Goal: Information Seeking & Learning: Learn about a topic

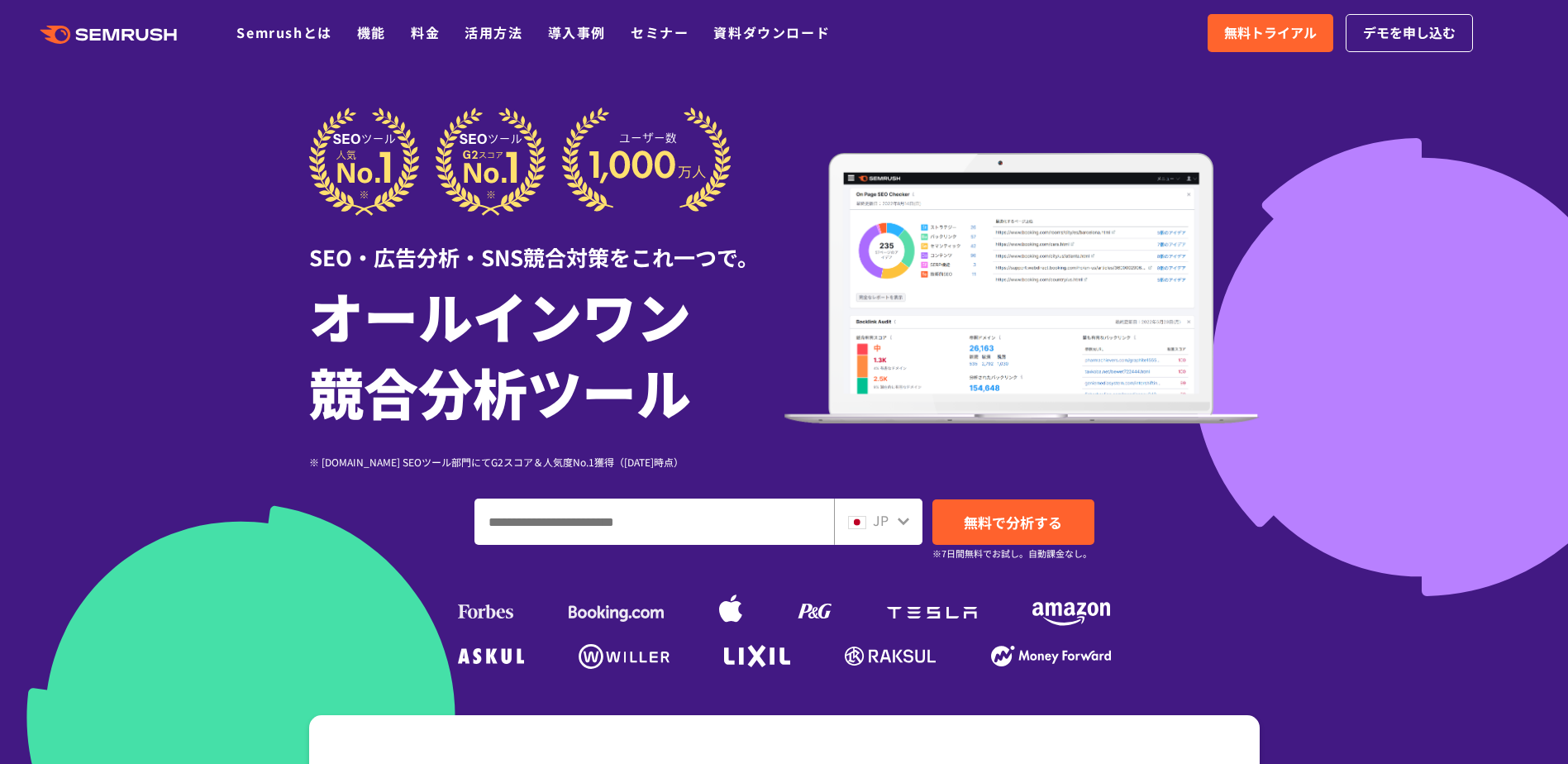
click at [163, 49] on div ".cls {fill: #FF642D;} .cls {fill: #FF642D;} Semrushとは 機能 料金 活用方法 導入事例 セミナー 資料ダウ…" at bounding box center [784, 33] width 1568 height 49
click at [146, 39] on icon at bounding box center [144, 35] width 13 height 13
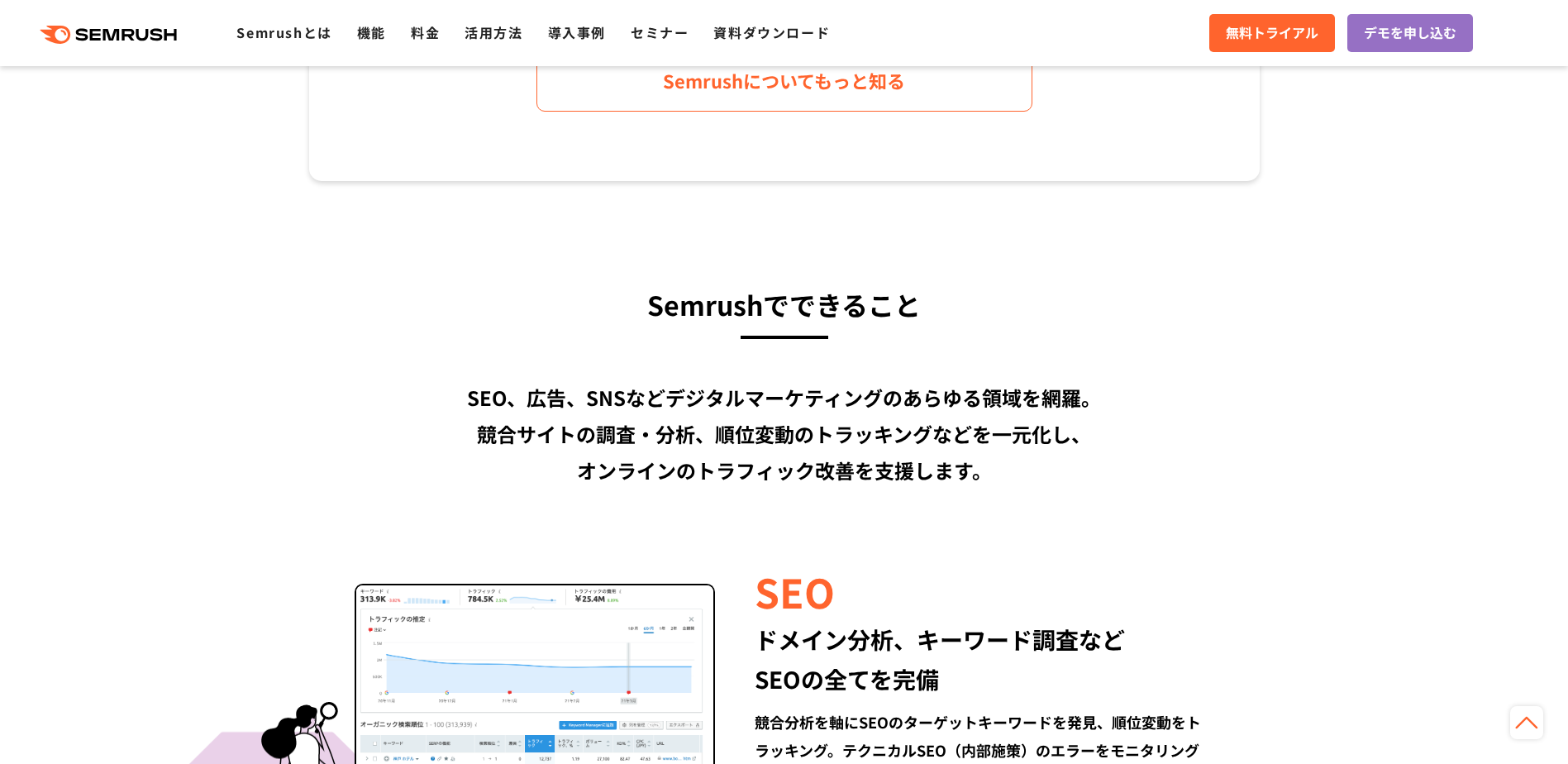
scroll to position [1103, 0]
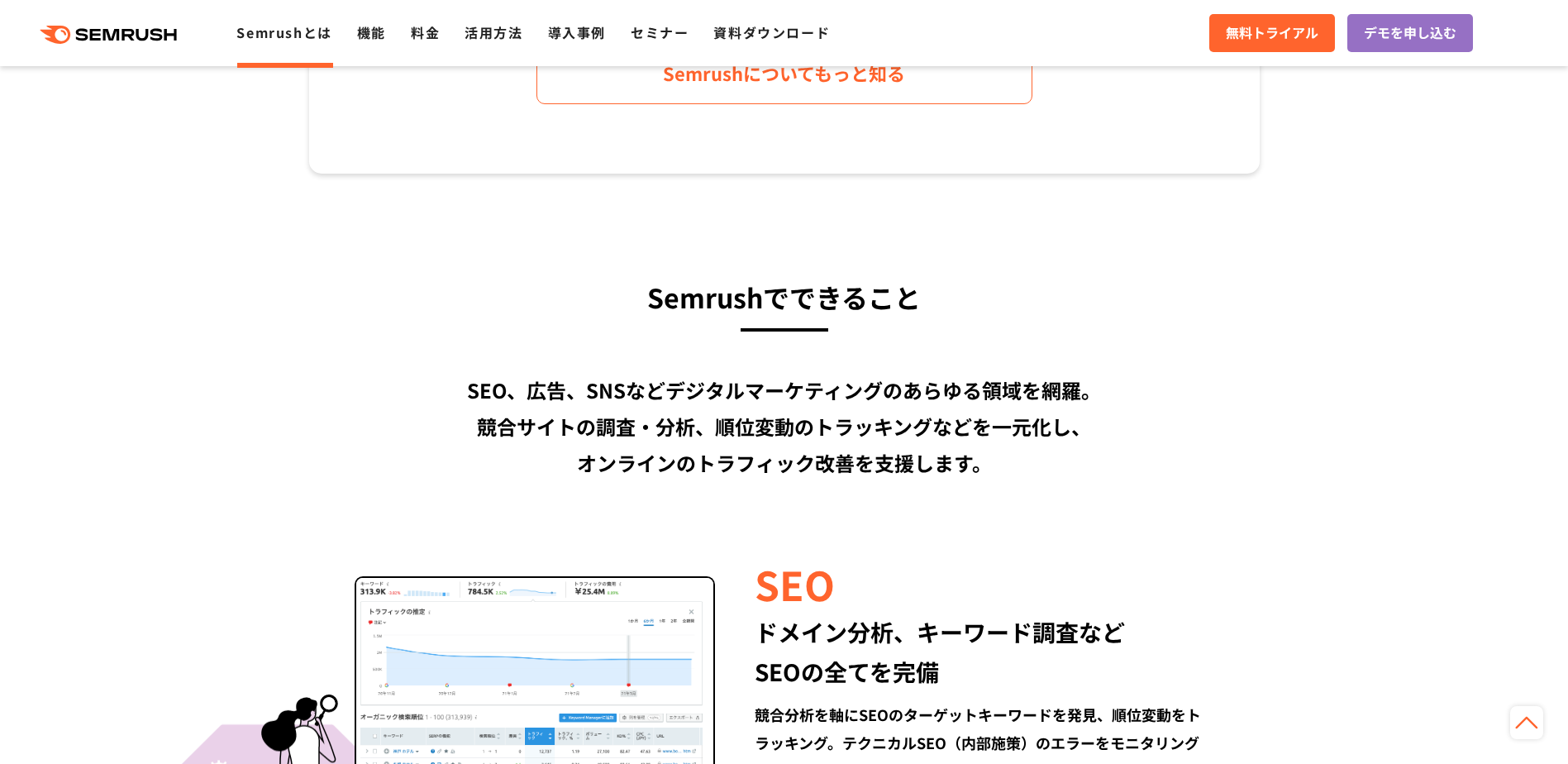
click at [273, 24] on link "Semrushとは" at bounding box center [284, 33] width 95 height 20
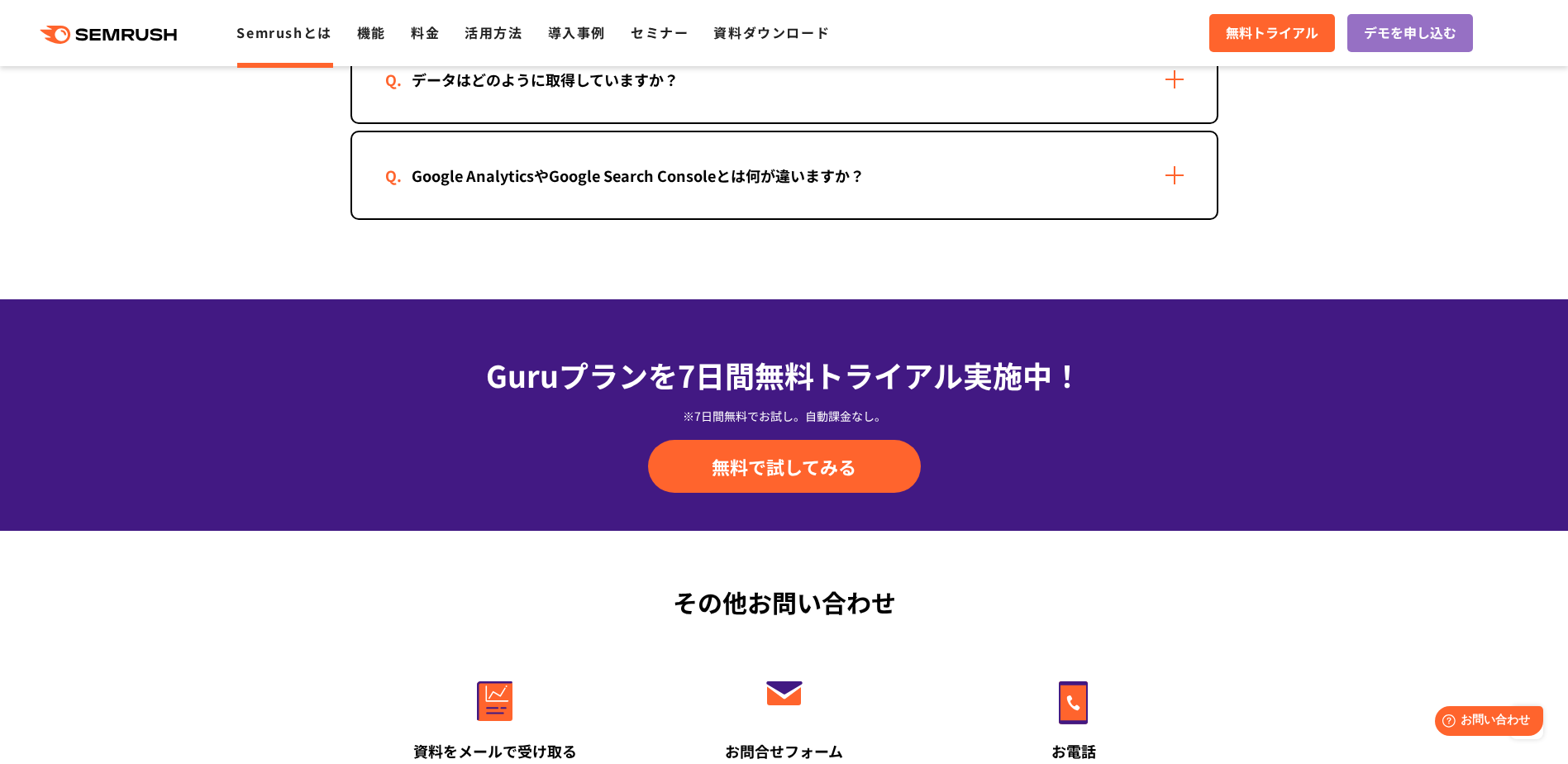
scroll to position [3962, 0]
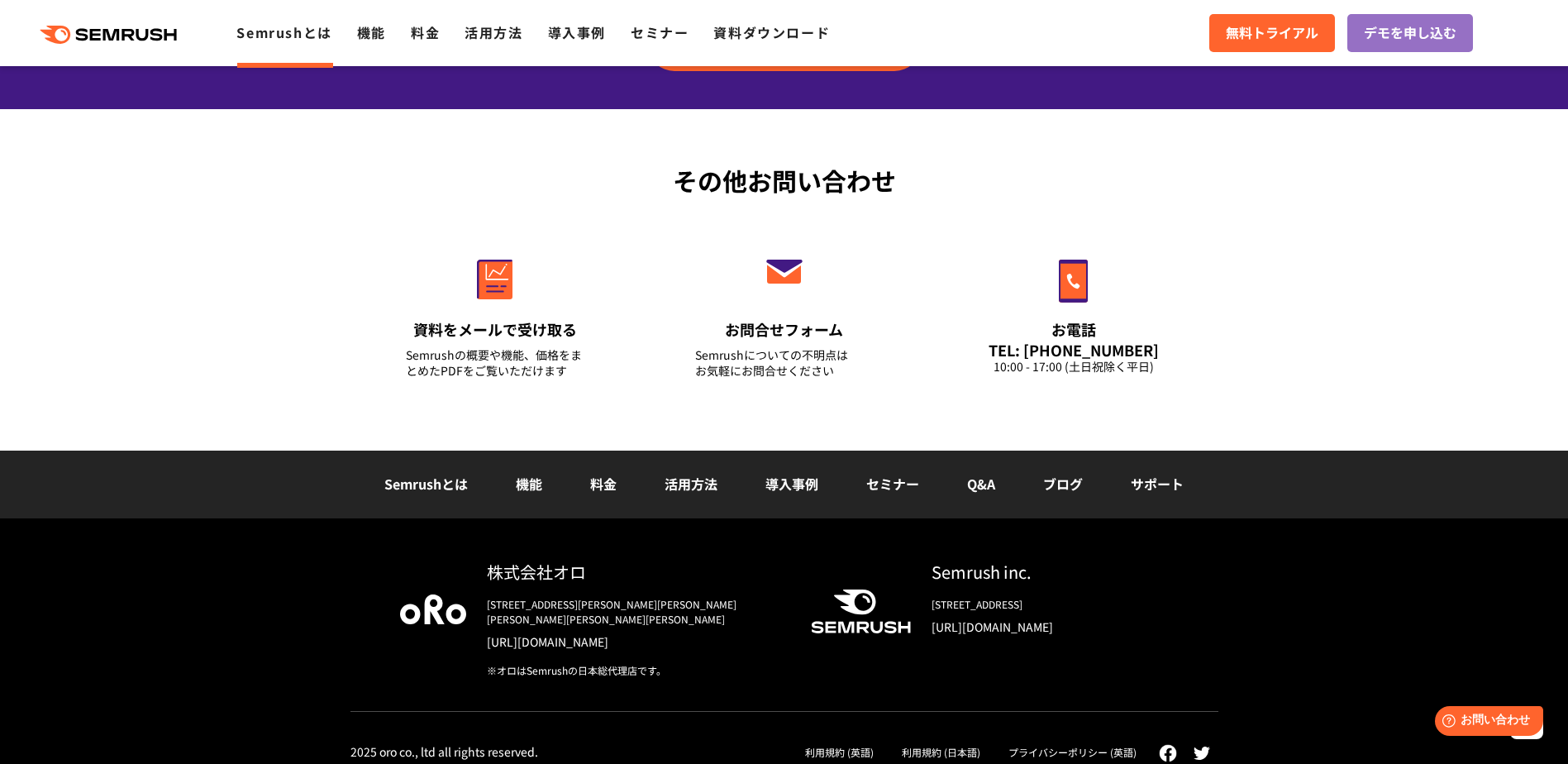
click at [967, 626] on link "[URL][DOMAIN_NAME]" at bounding box center [1050, 627] width 237 height 17
drag, startPoint x: 924, startPoint y: 578, endPoint x: 1036, endPoint y: 555, distance: 114.3
click at [1036, 555] on div "株式会社オロ [STREET_ADDRESS][PERSON_NAME][PERSON_NAME][PERSON_NAME][PERSON_NAME][PER…" at bounding box center [784, 649] width 1568 height 261
copy div "Semrush inc."
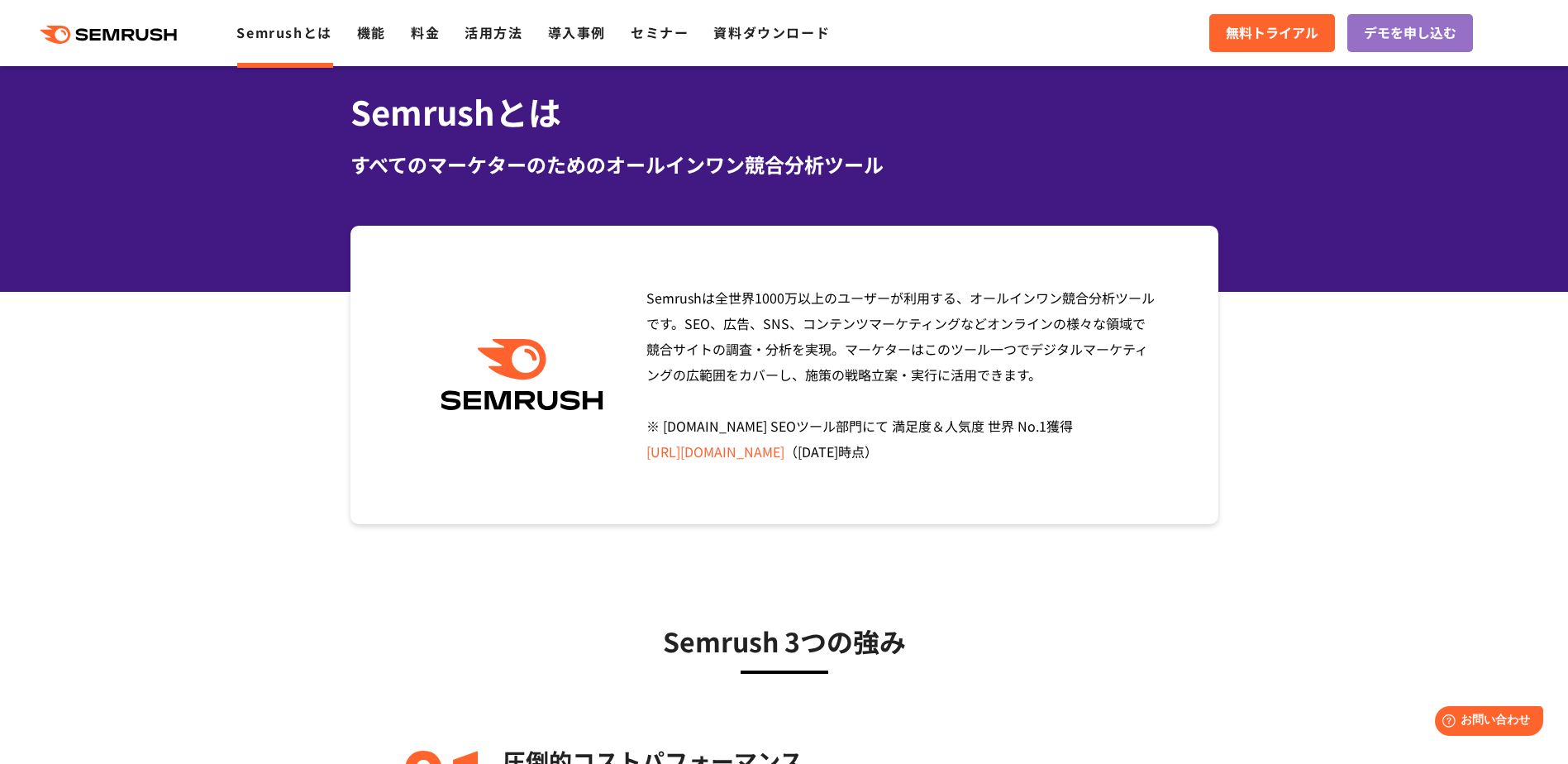
scroll to position [65, 0]
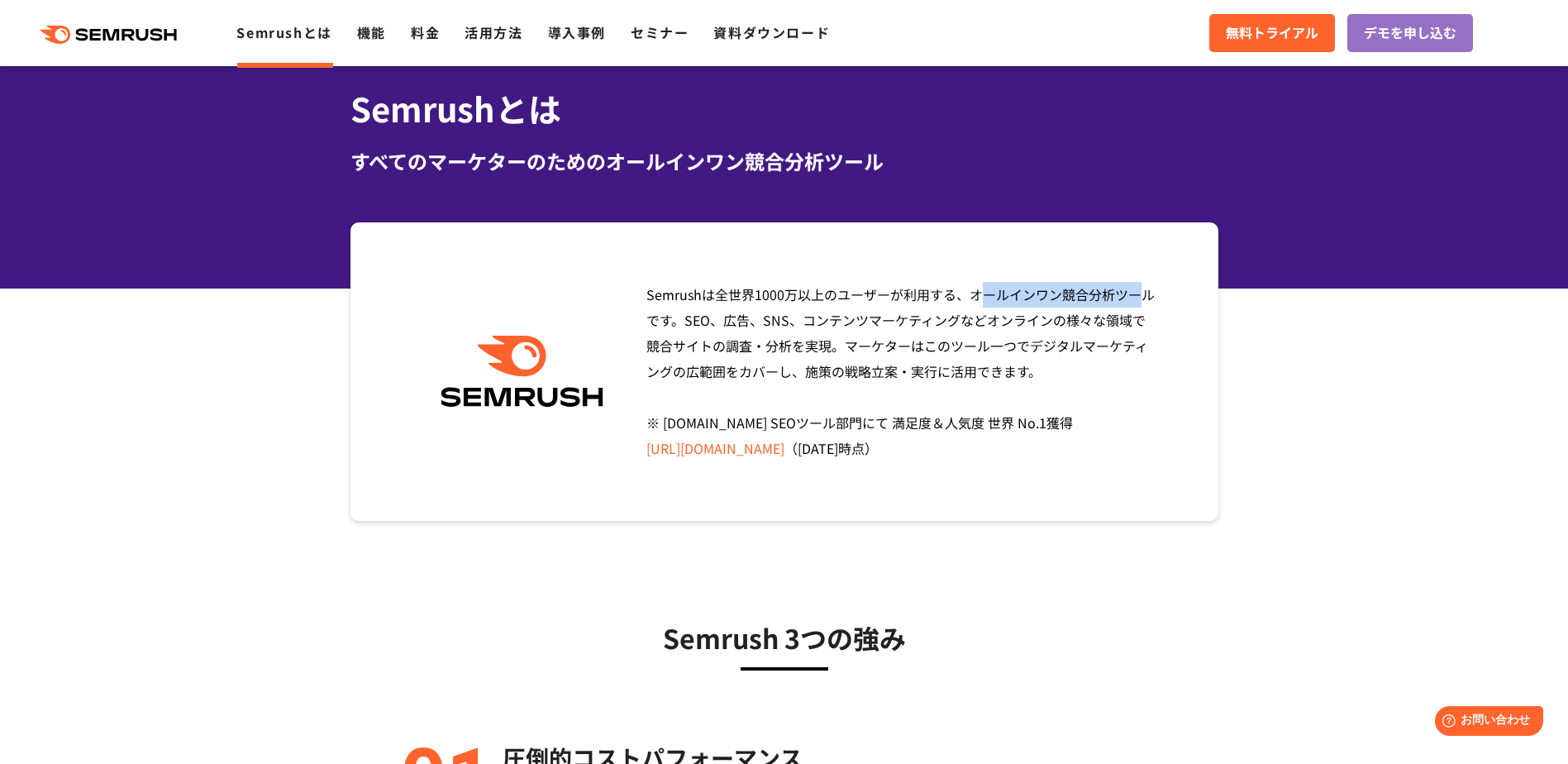
drag, startPoint x: 756, startPoint y: 298, endPoint x: 883, endPoint y: 285, distance: 127.7
click at [883, 285] on span "Semrushは全世界[DATE]万以上のユーザーが利用する、オールインワン競合分析ツールです。SEO、広告、SNS、コンテンツマーケティングなどオンラインの…" at bounding box center [900, 371] width 508 height 173
copy span "[DATE]万以上のユーザー"
drag, startPoint x: 714, startPoint y: 297, endPoint x: 884, endPoint y: 301, distance: 170.0
click at [884, 301] on span "Semrushは全世界[DATE]万以上のユーザーが利用する、オールインワン競合分析ツールです。SEO、広告、SNS、コンテンツマーケティングなどオンラインの…" at bounding box center [900, 371] width 508 height 173
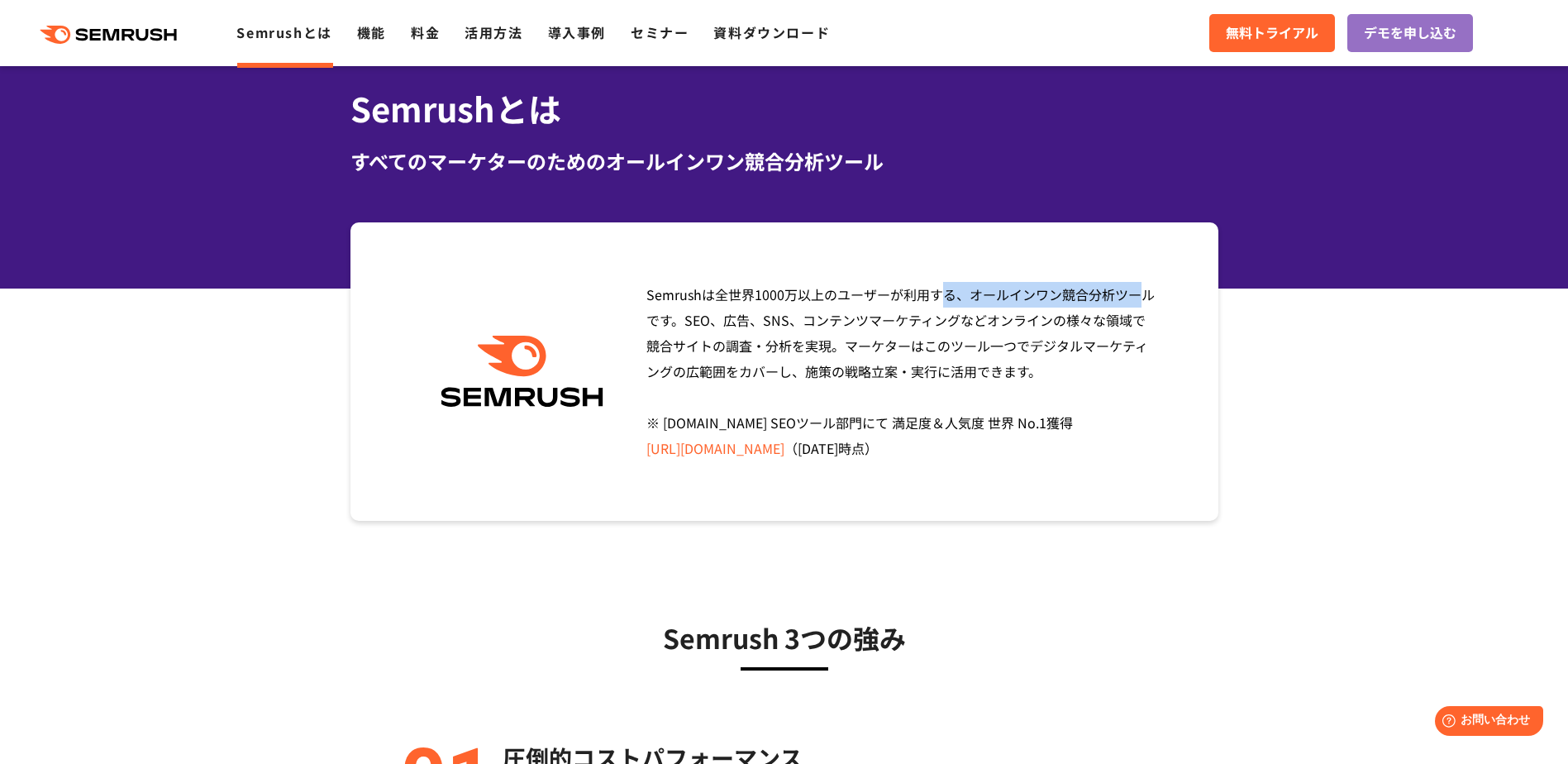
copy span "全世界[DATE]万以上のユーザー"
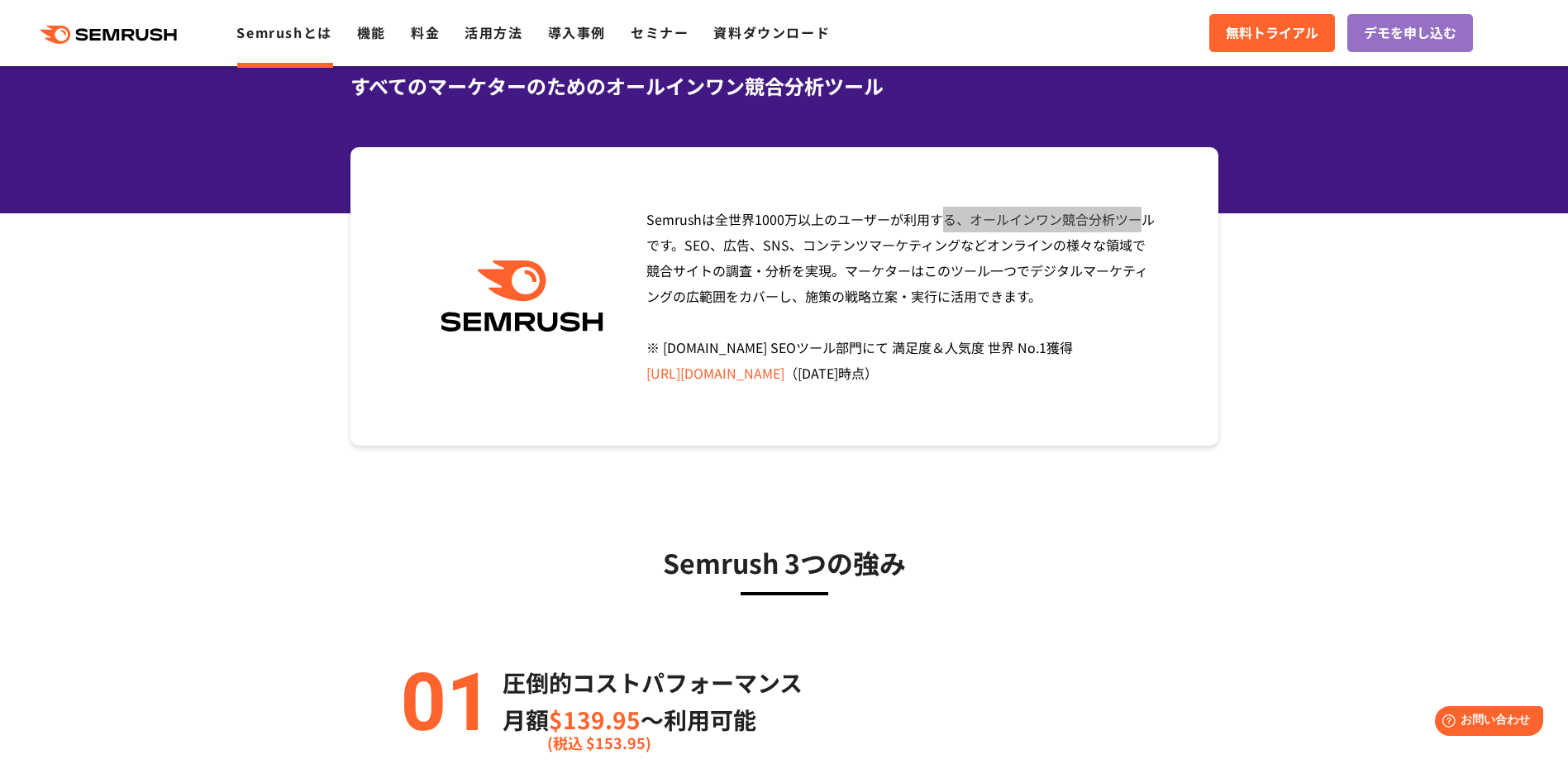
scroll to position [120, 0]
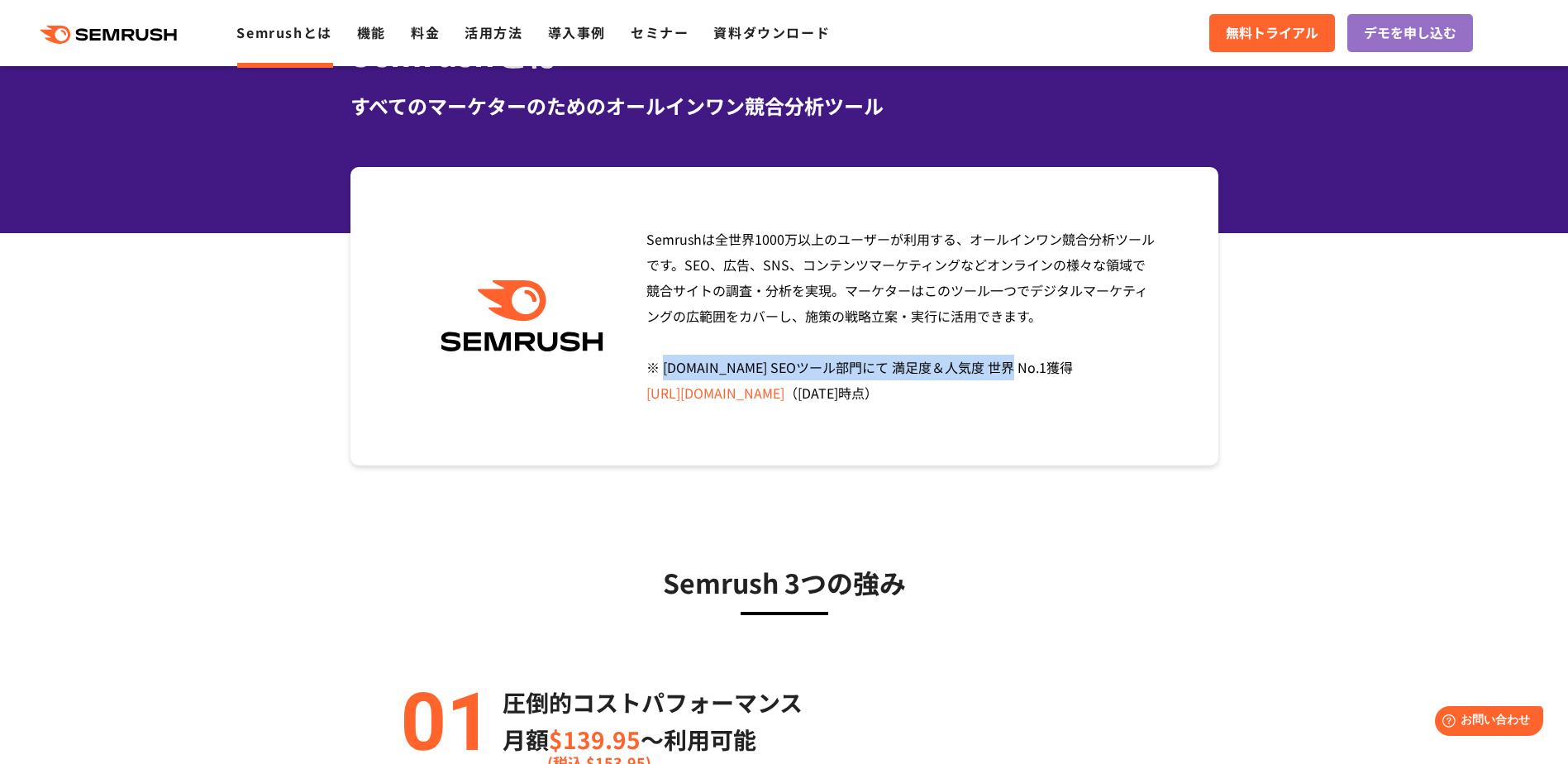
drag, startPoint x: 664, startPoint y: 368, endPoint x: 1009, endPoint y: 358, distance: 345.1
click at [1009, 358] on span "Semrushは全世界[DATE]万以上のユーザーが利用する、オールインワン競合分析ツールです。SEO、広告、SNS、コンテンツマーケティングなどオンラインの…" at bounding box center [900, 315] width 508 height 173
copy span "[DOMAIN_NAME] SEOツール部門にて 満足度＆人気度 世界 No.1獲得"
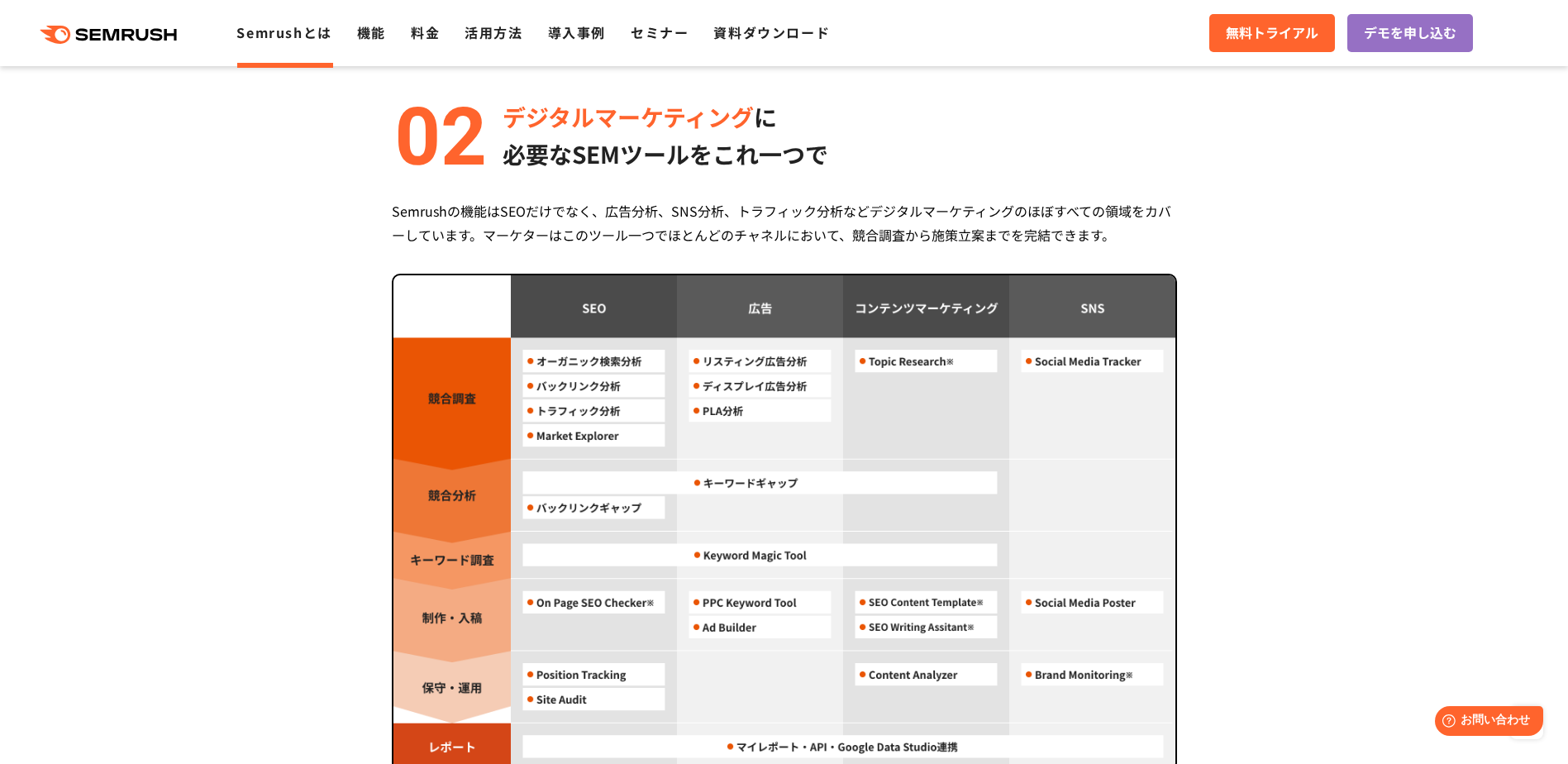
scroll to position [1421, 0]
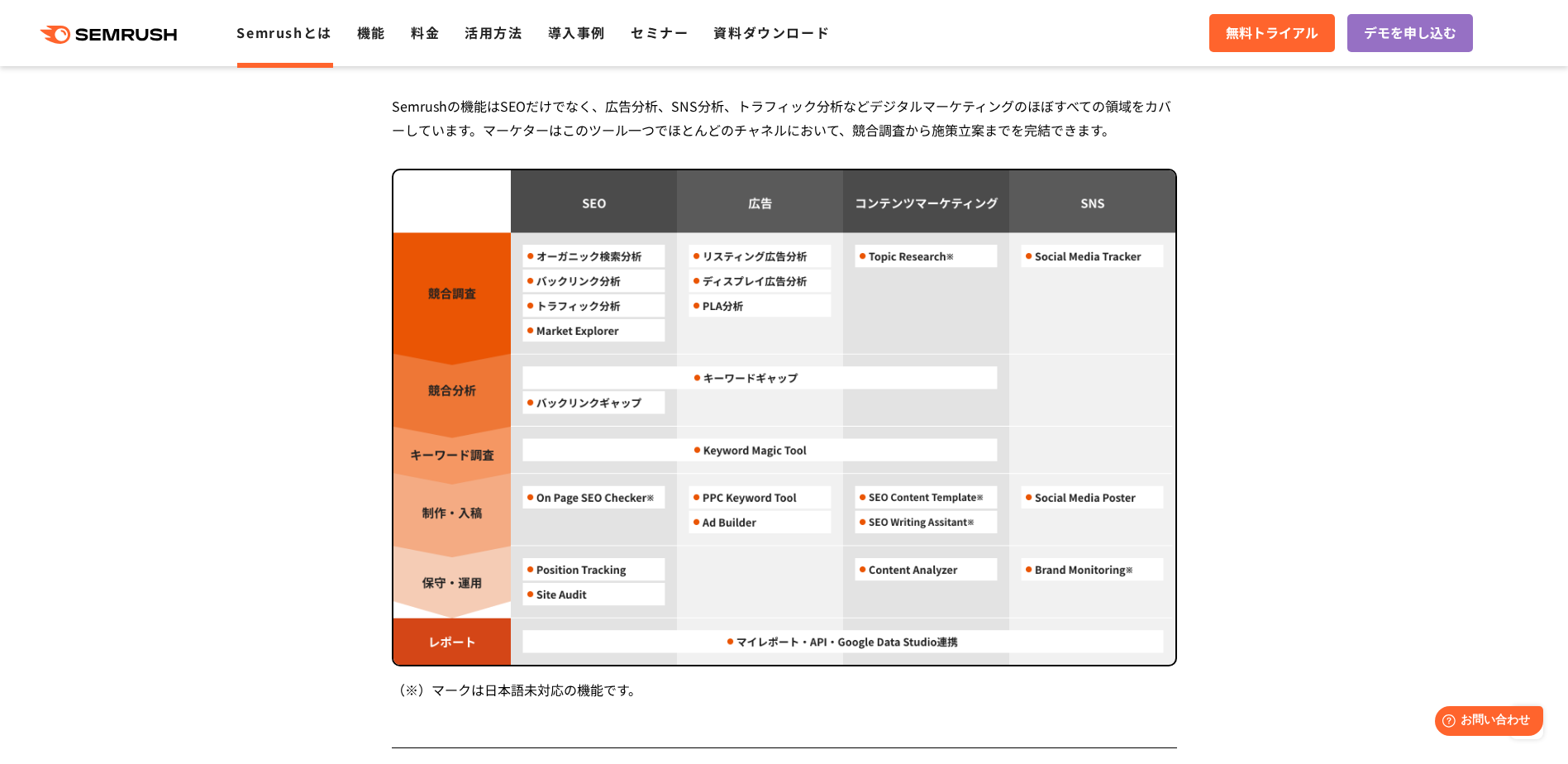
drag, startPoint x: 714, startPoint y: 404, endPoint x: 270, endPoint y: 399, distance: 444.0
click at [270, 399] on section "Semrush 3つの強み 圧倒的コストパフォーマンス 月額 $139.95 〜利用可能 (税込 $153.95) Semrushは月額$139.95(税込 …" at bounding box center [784, 255] width 1568 height 2088
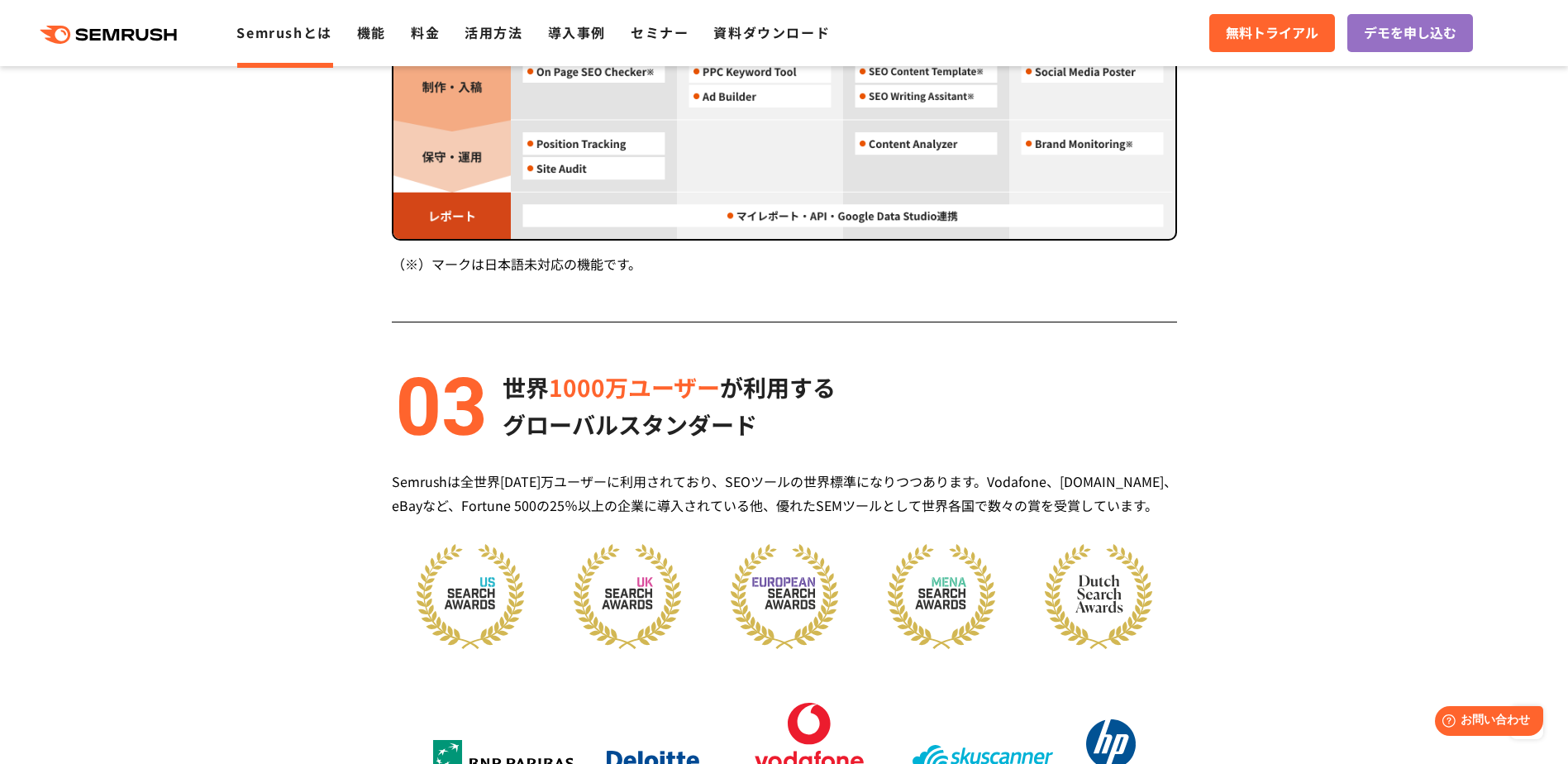
scroll to position [1939, 0]
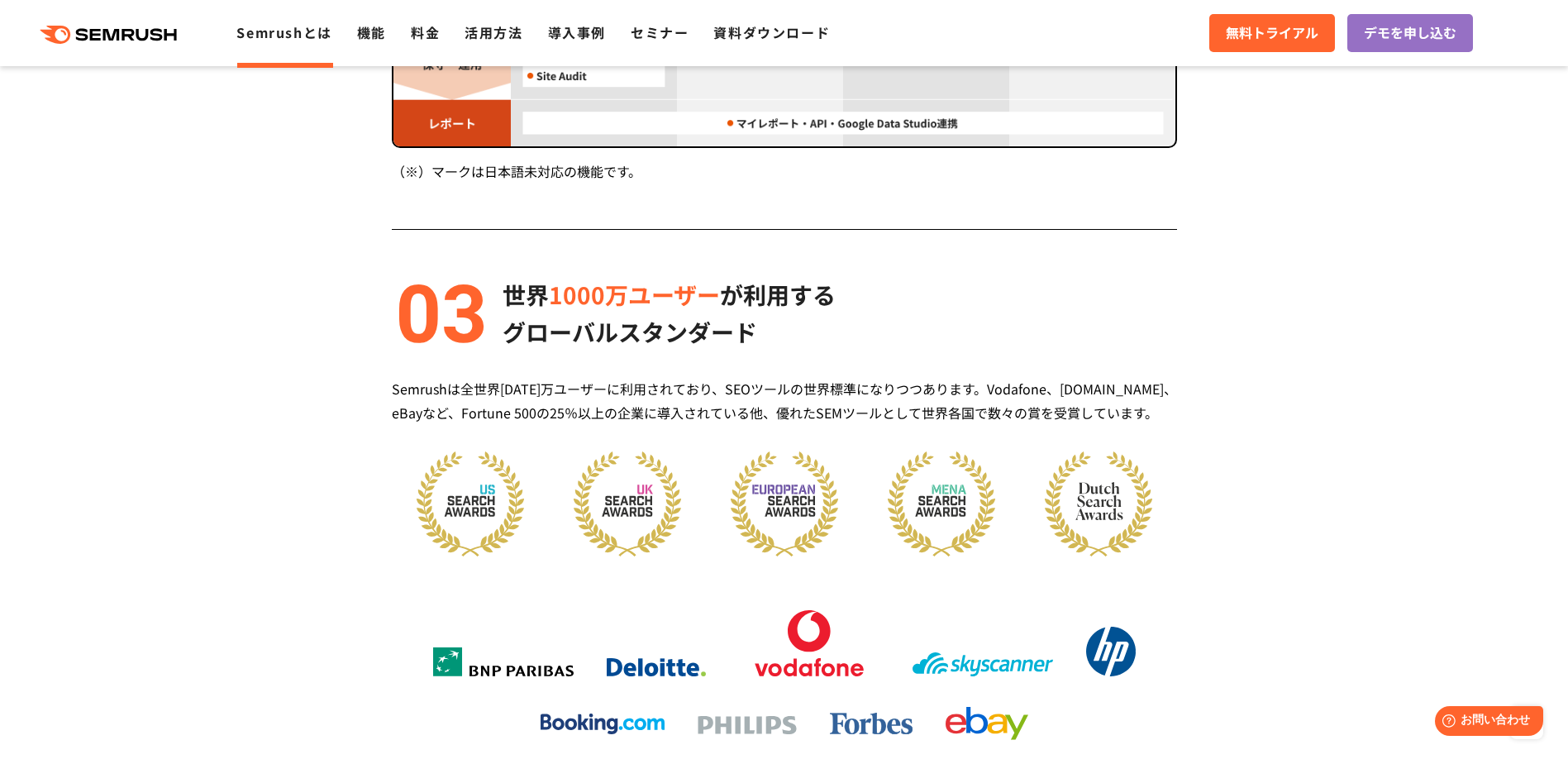
click at [414, 449] on div "世界 [DATE]万ユーザー が利用する グローバルスタンダード Semrushは全世界[DATE]万ユーザーに利用されており、SEOツールの世界標準になりつ…" at bounding box center [785, 512] width 786 height 471
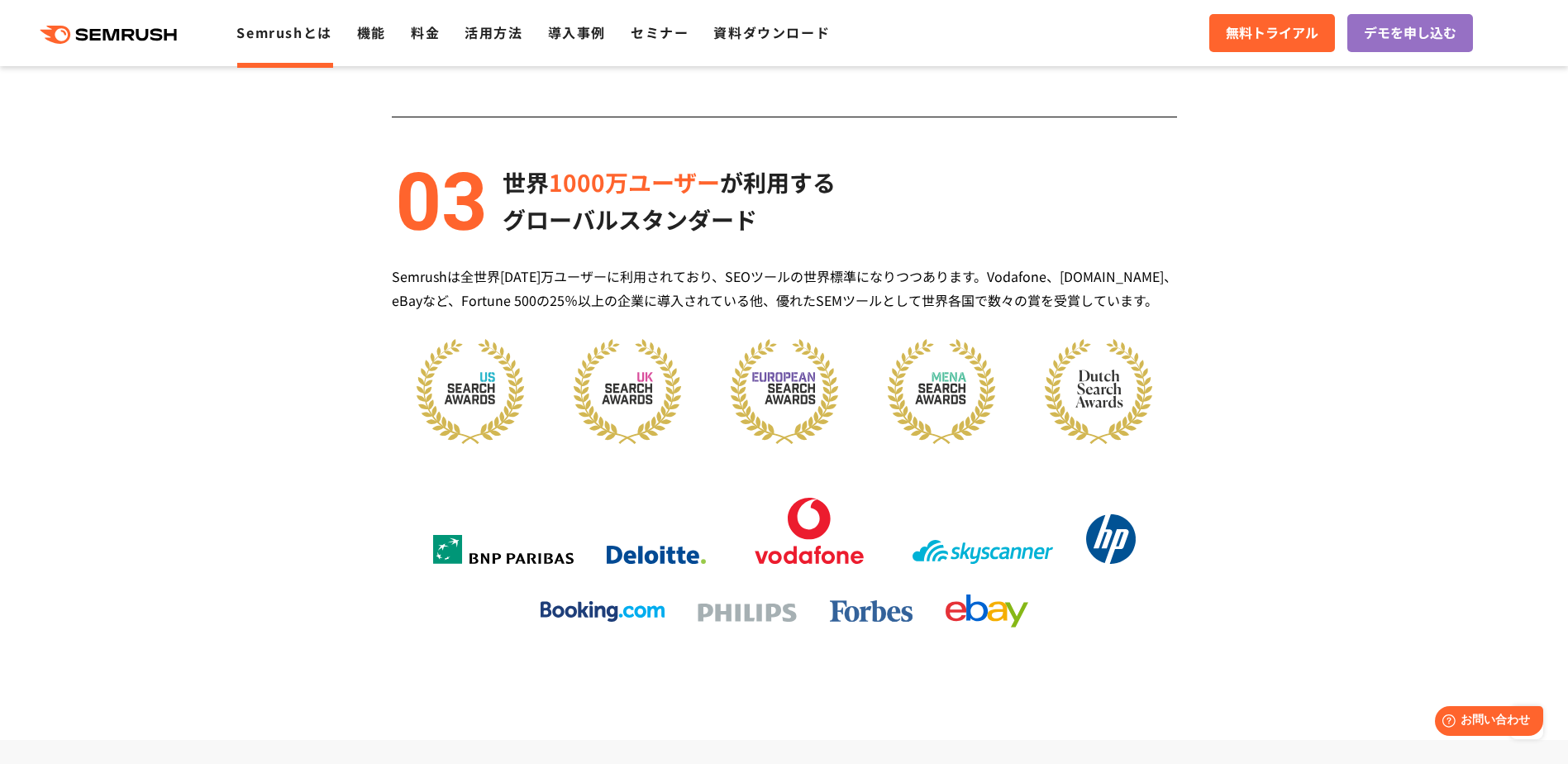
scroll to position [2051, 0]
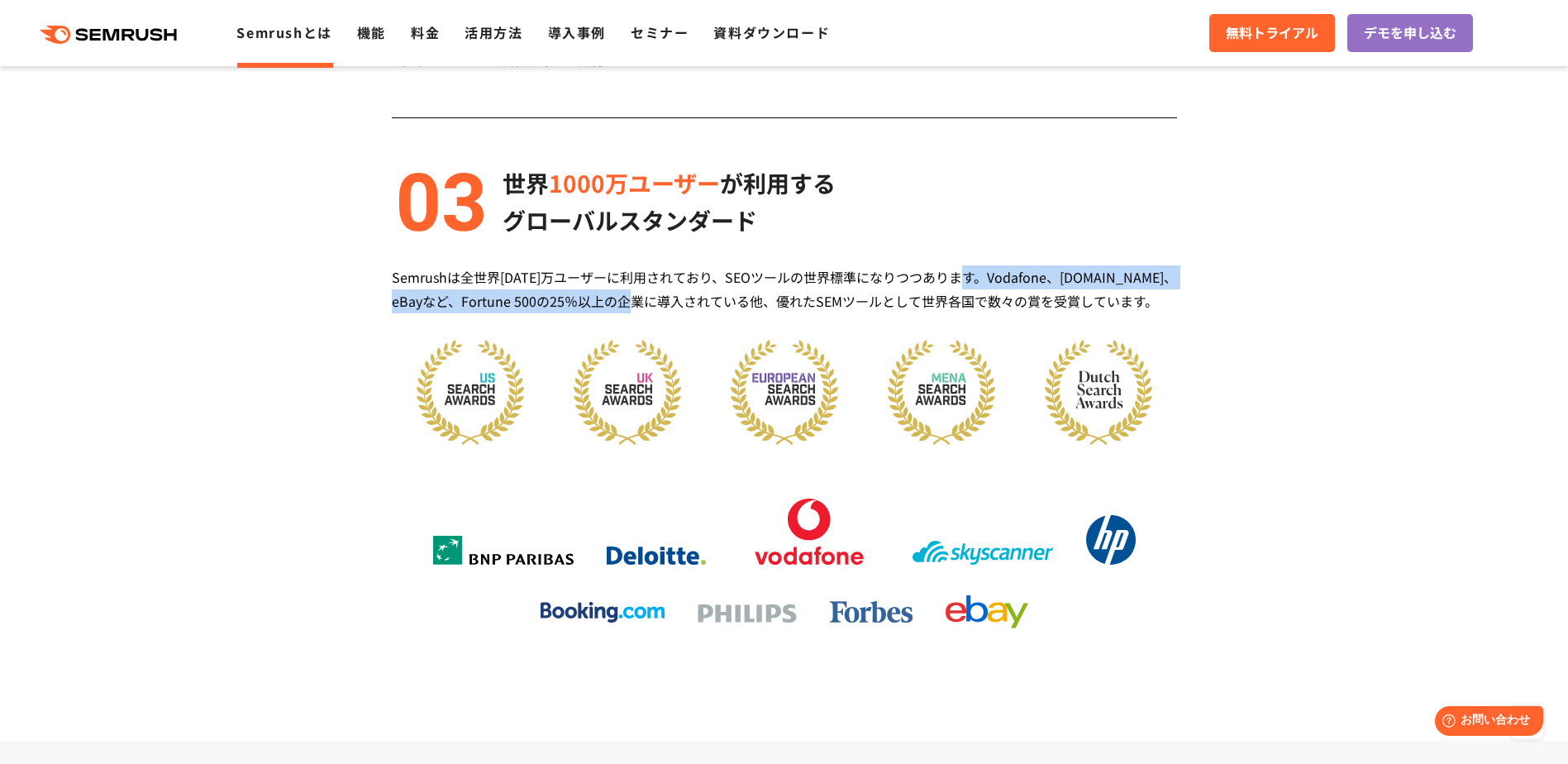
drag, startPoint x: 651, startPoint y: 300, endPoint x: 970, endPoint y: 275, distance: 320.0
click at [970, 275] on div "Semrushは全世界[DATE]万ユーザーに利用されており、SEOツールの世界標準になりつつあります。Vodafone、[DOMAIN_NAME]、eBay…" at bounding box center [785, 289] width 786 height 48
copy div "Vodafone、[DOMAIN_NAME]、eBayなど、Fortune 500の25％以上の企業に導入"
click at [814, 372] on img at bounding box center [785, 392] width 107 height 105
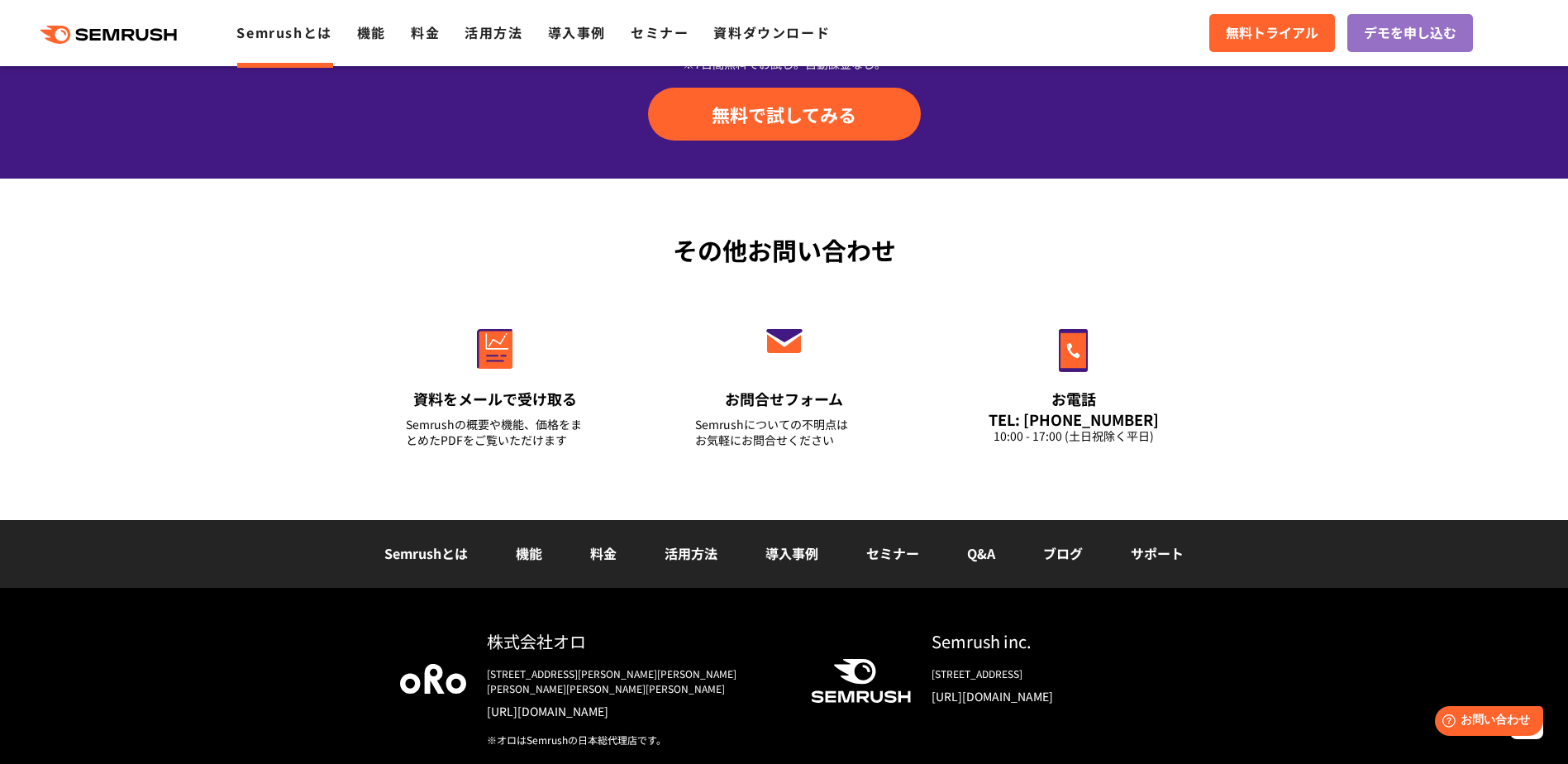
scroll to position [3962, 0]
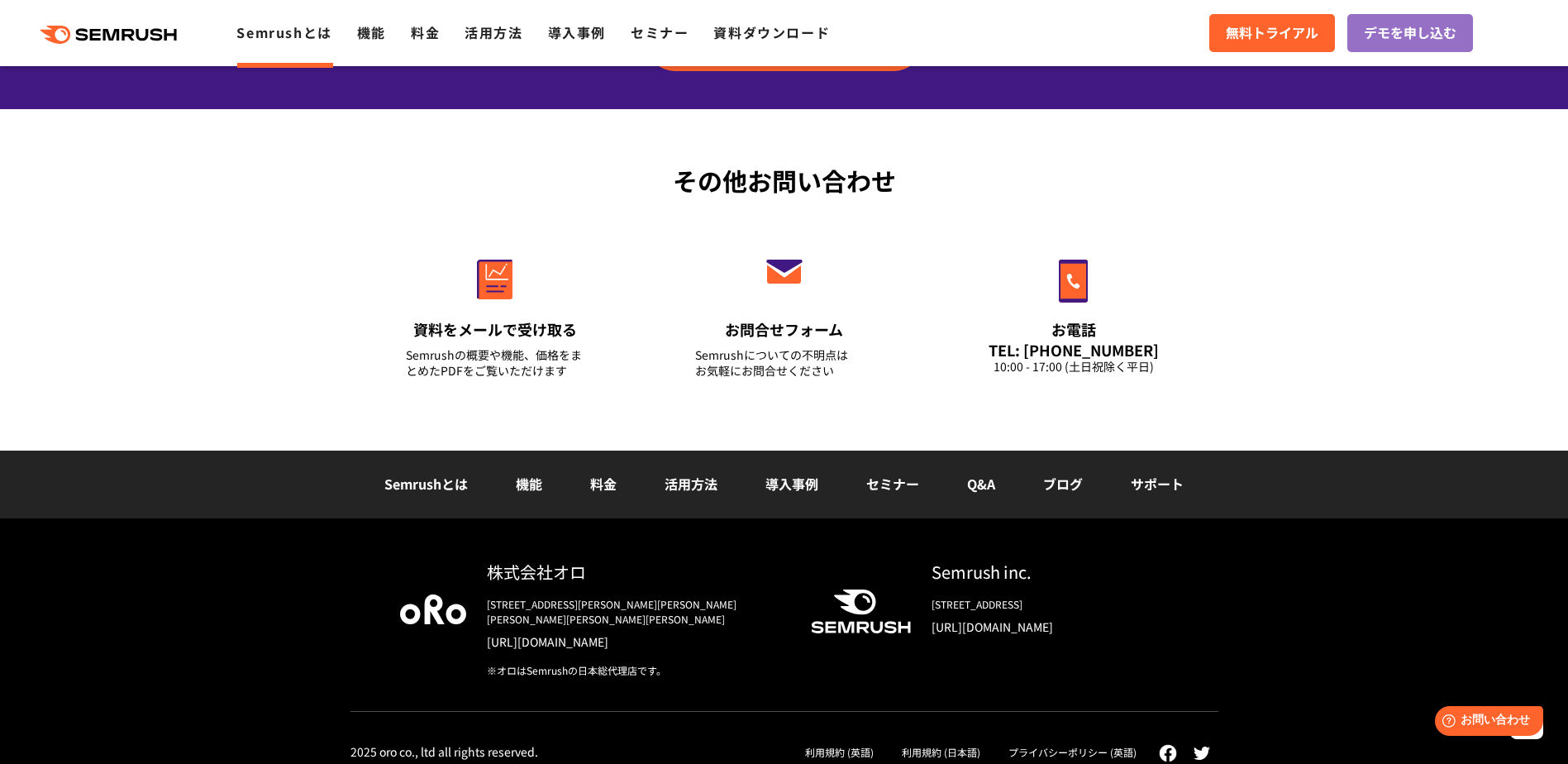
click at [536, 488] on link "機能" at bounding box center [529, 484] width 27 height 20
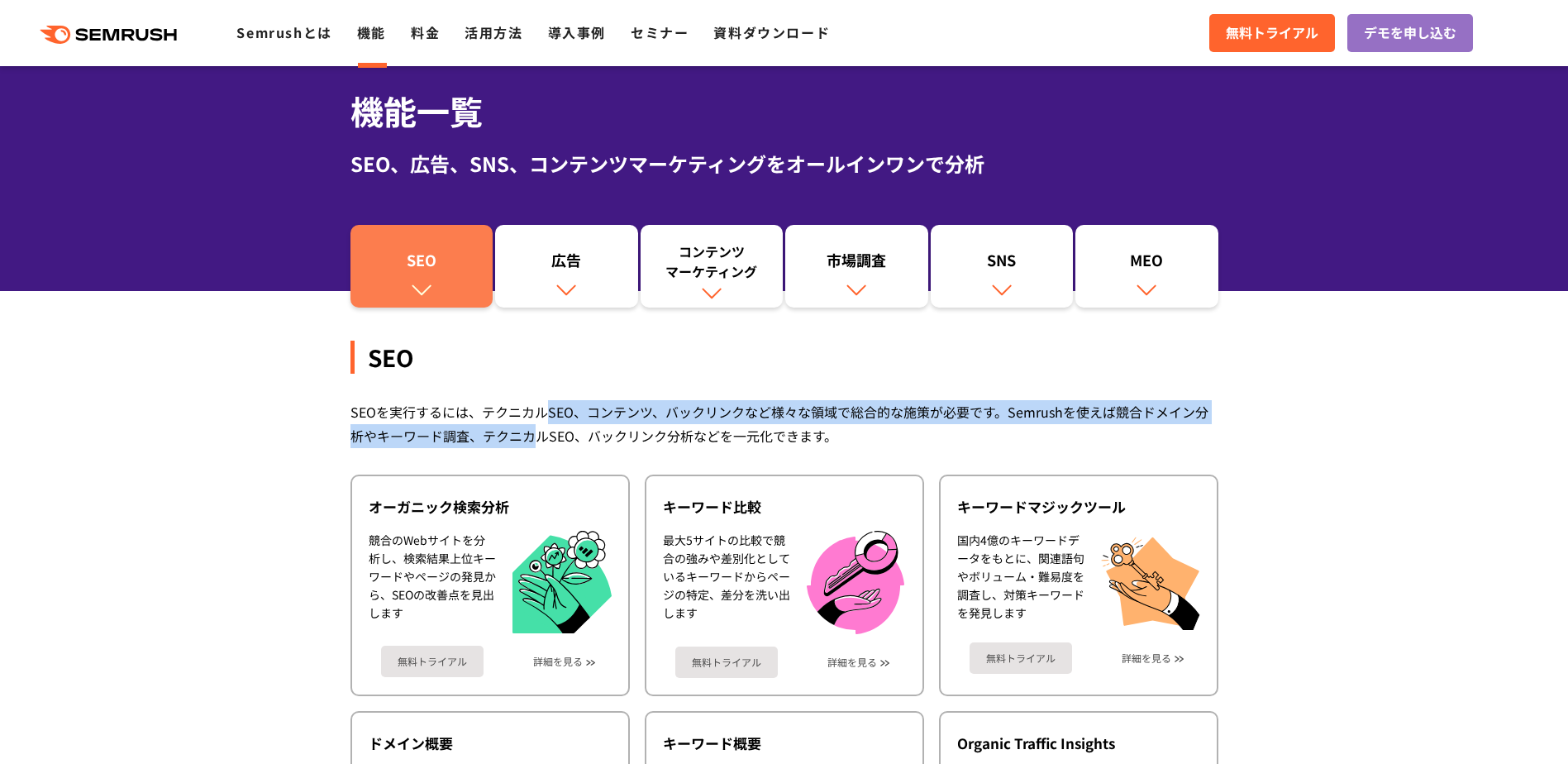
click at [455, 246] on link "SEO" at bounding box center [422, 266] width 143 height 83
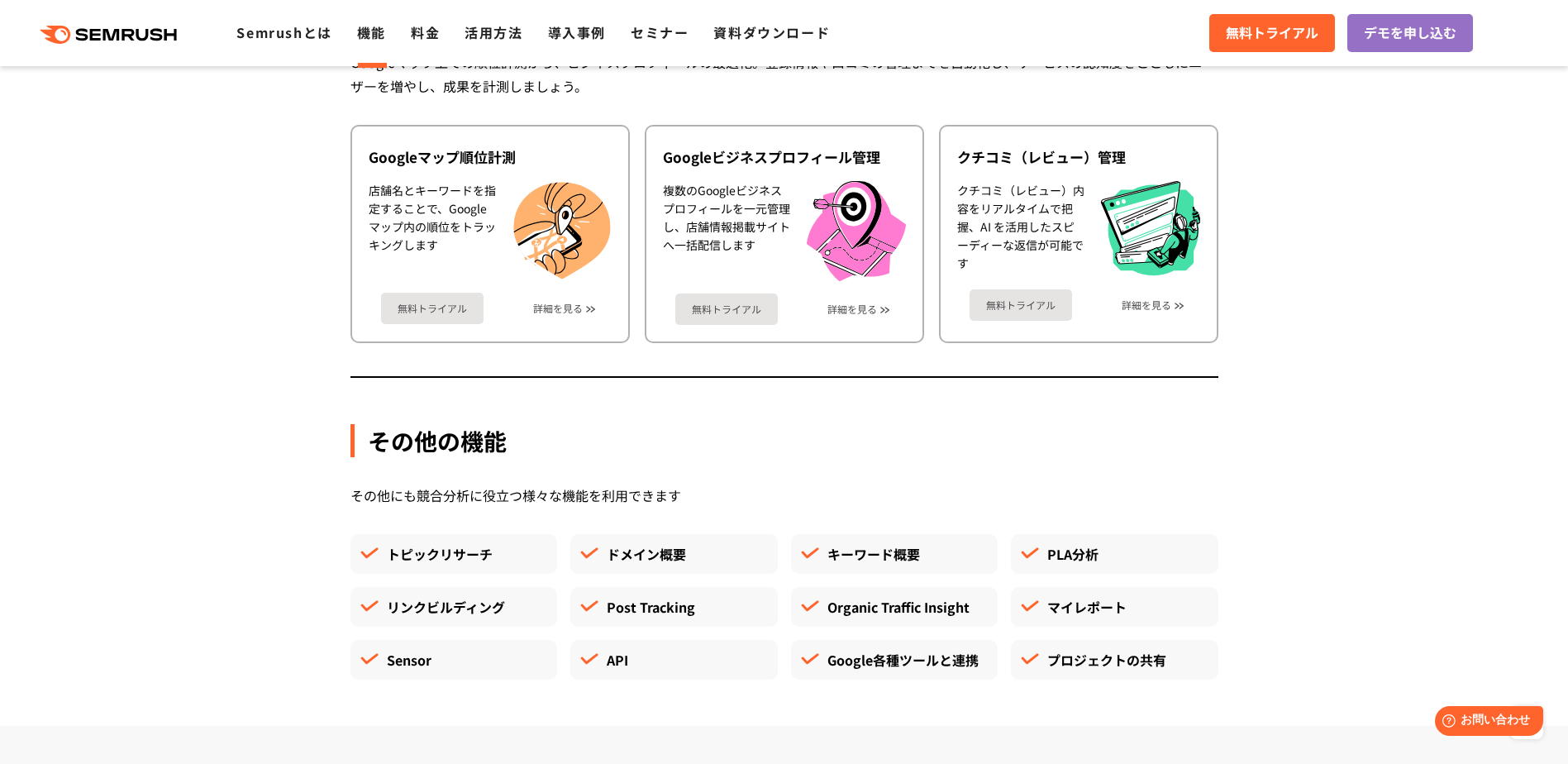
scroll to position [4114, 0]
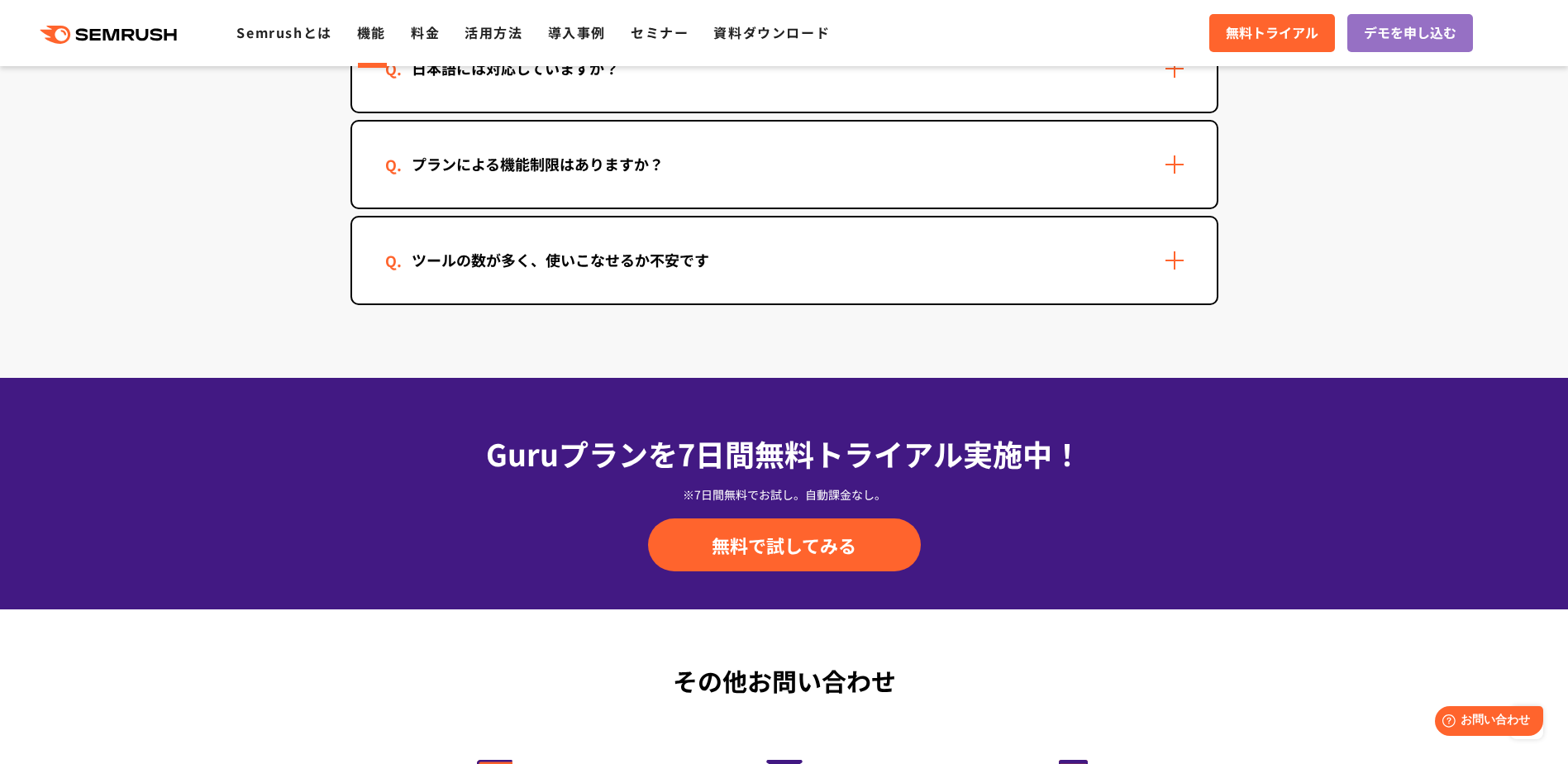
scroll to position [4995, 0]
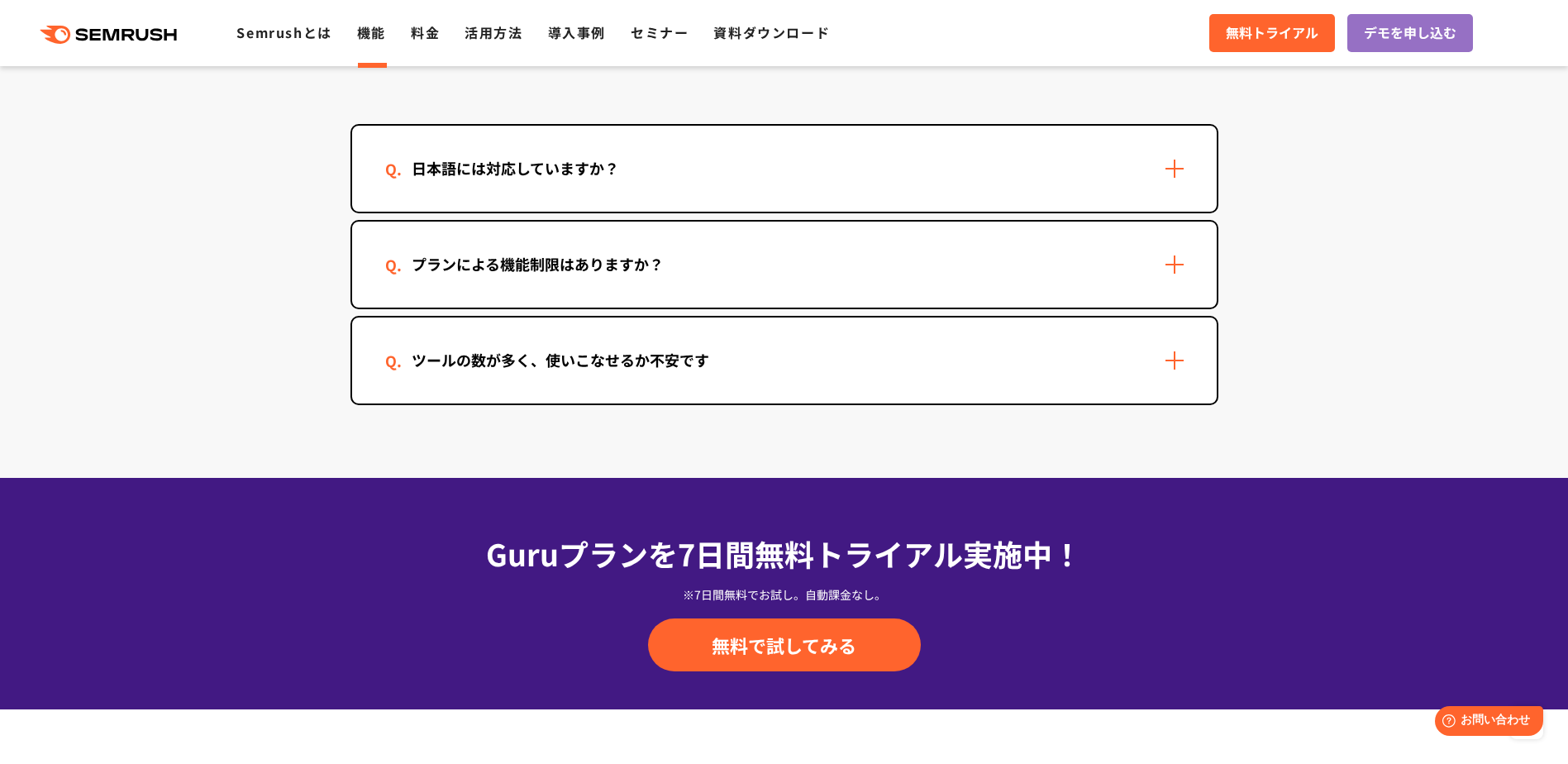
click at [471, 178] on div "日本語には対応していますか？" at bounding box center [515, 168] width 260 height 24
